Goal: Task Accomplishment & Management: Complete application form

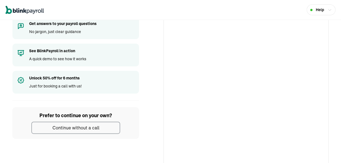
scroll to position [69, 0]
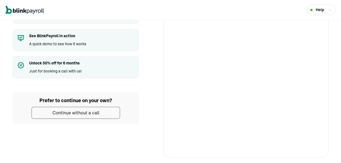
click at [68, 112] on div "Continue without a call" at bounding box center [76, 112] width 47 height 7
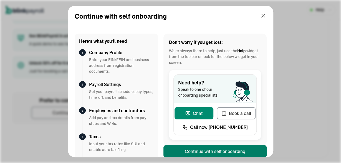
click at [195, 148] on div "Continue with self onboarding" at bounding box center [215, 151] width 61 height 7
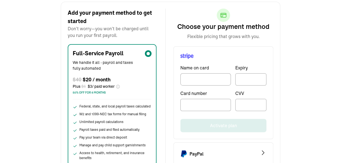
scroll to position [58, 0]
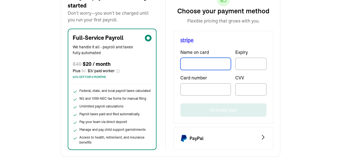
click at [201, 64] on input "TextInput" at bounding box center [206, 64] width 51 height 12
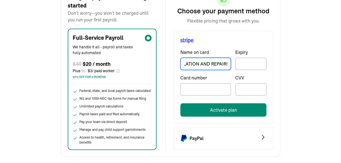
scroll to position [0, 51]
type input "ASAP MAILBOX INSTALLATION AND REPAIRS"
